Goal: Task Accomplishment & Management: Manage account settings

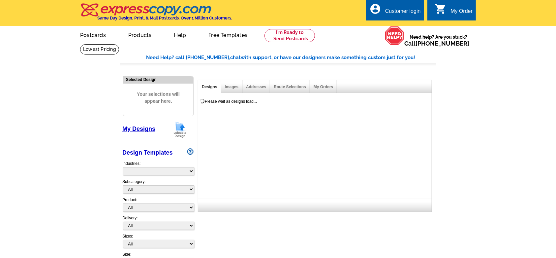
select select "785"
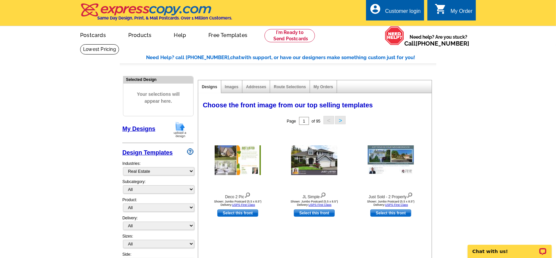
click at [401, 12] on div "Customer login" at bounding box center [403, 12] width 36 height 9
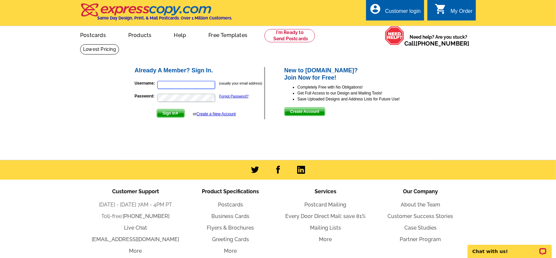
type input "casasmiami@live.com"
click at [184, 113] on span "Sign In" at bounding box center [170, 113] width 27 height 8
